Goal: Transaction & Acquisition: Purchase product/service

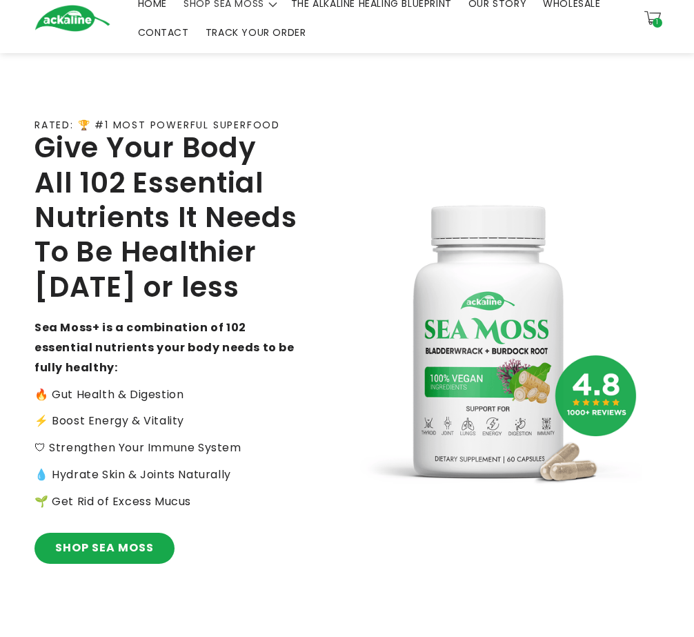
scroll to position [69, 0]
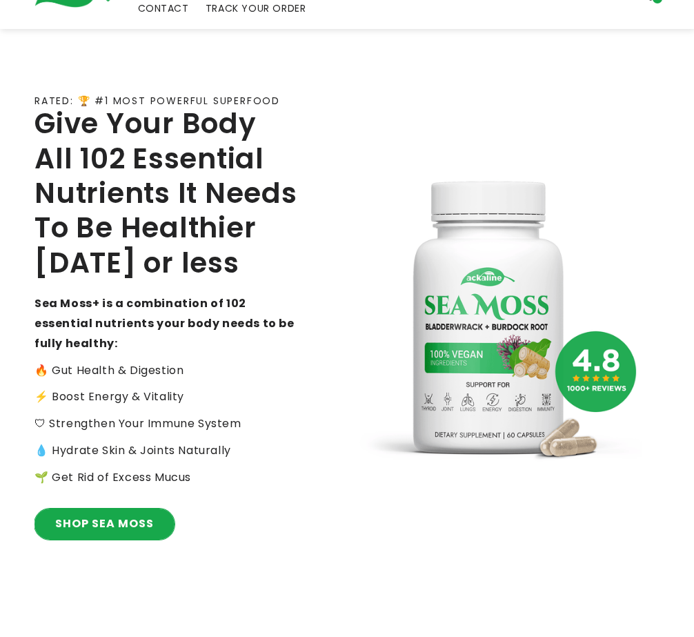
click at [72, 119] on link "SHOP SEA MOSS" at bounding box center [104, 524] width 140 height 31
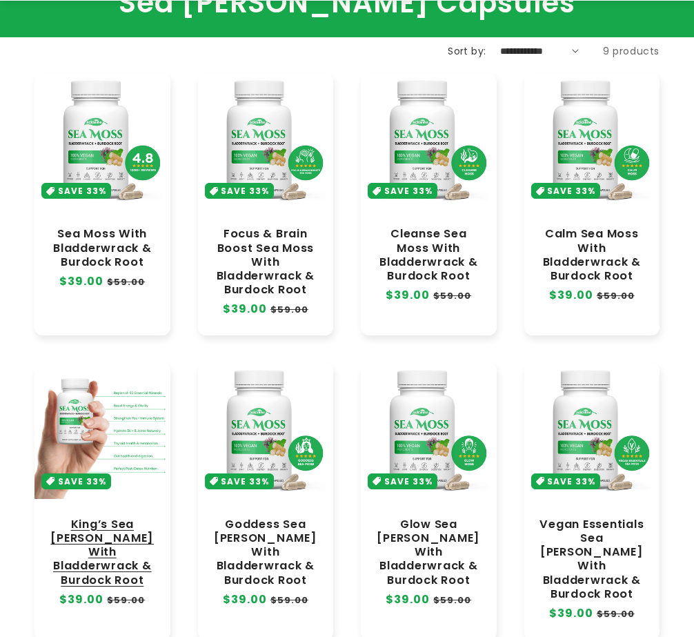
scroll to position [138, 0]
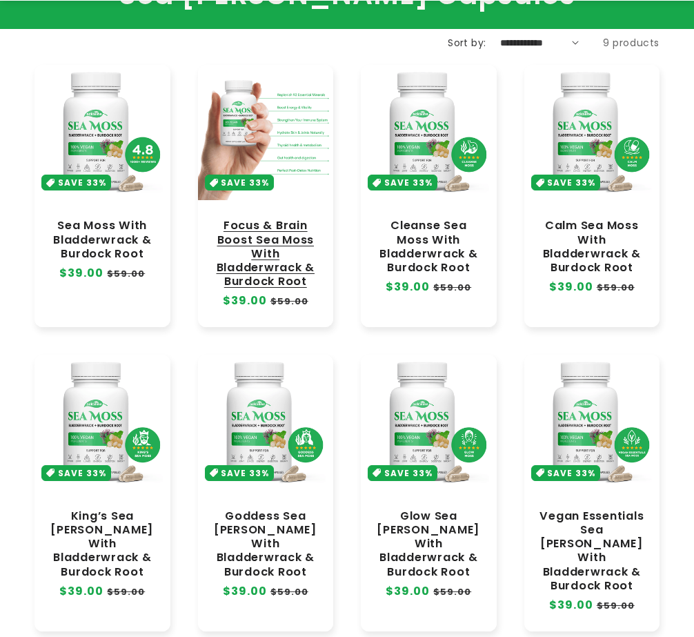
click at [235, 219] on link "Focus & Brain Boost Sea Moss With Bladderwrack & Burdock Root" at bounding box center [266, 254] width 108 height 70
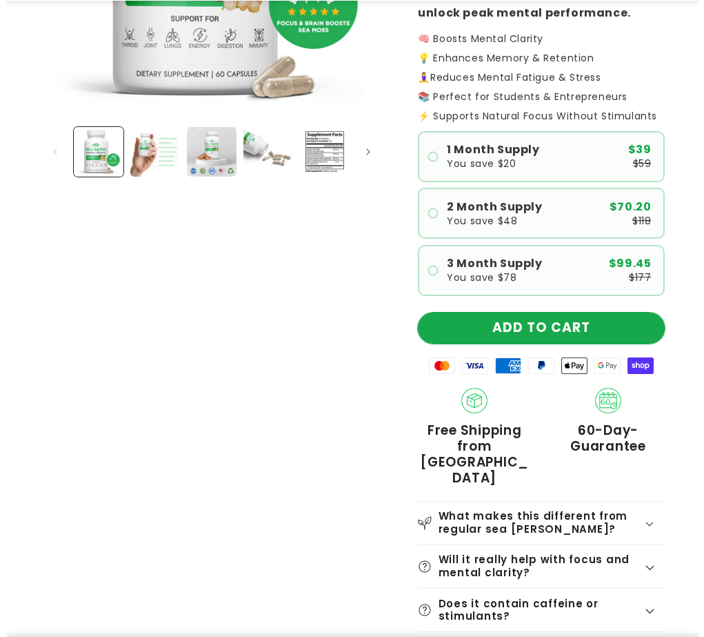
scroll to position [414, 0]
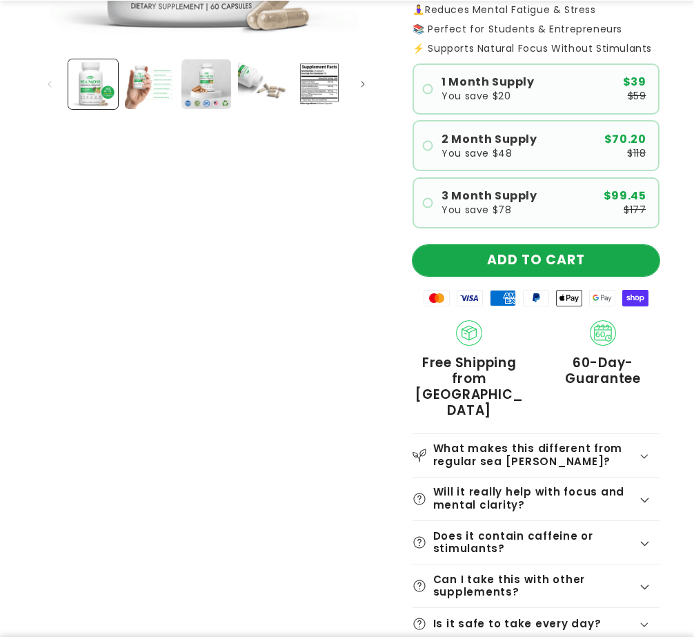
click at [524, 253] on button "ADD TO CART" at bounding box center [536, 260] width 247 height 31
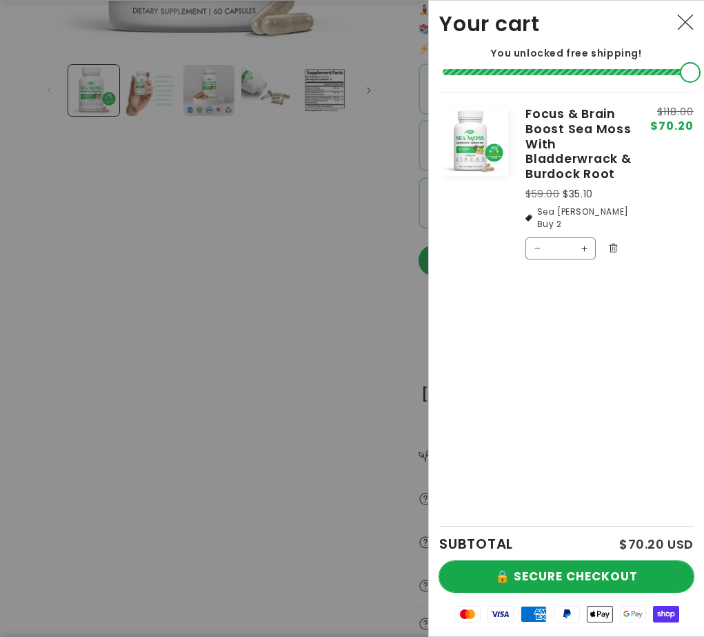
click at [567, 567] on button "🔒 SECURE CHECKOUT" at bounding box center [567, 576] width 255 height 31
